Goal: Information Seeking & Learning: Learn about a topic

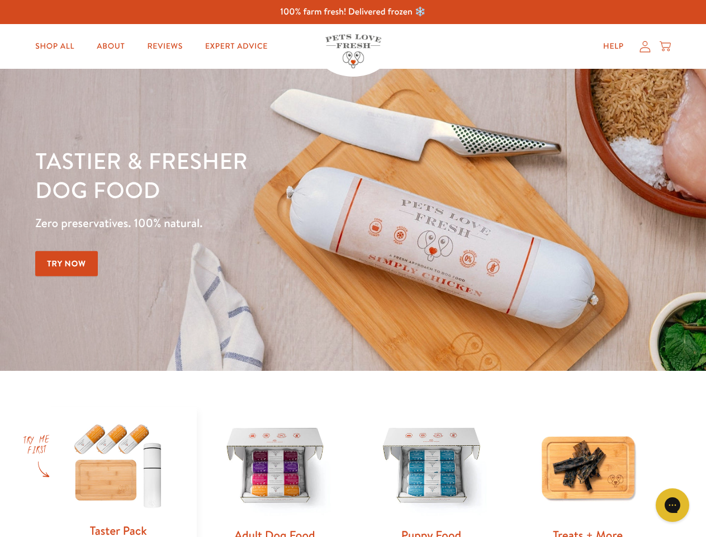
click at [353, 268] on div "Tastier & fresher dog food Zero preservatives. 100% natural. Try Now" at bounding box center [247, 220] width 424 height 148
click at [673, 505] on icon "Gorgias live chat" at bounding box center [672, 504] width 11 height 11
